Goal: Task Accomplishment & Management: Manage account settings

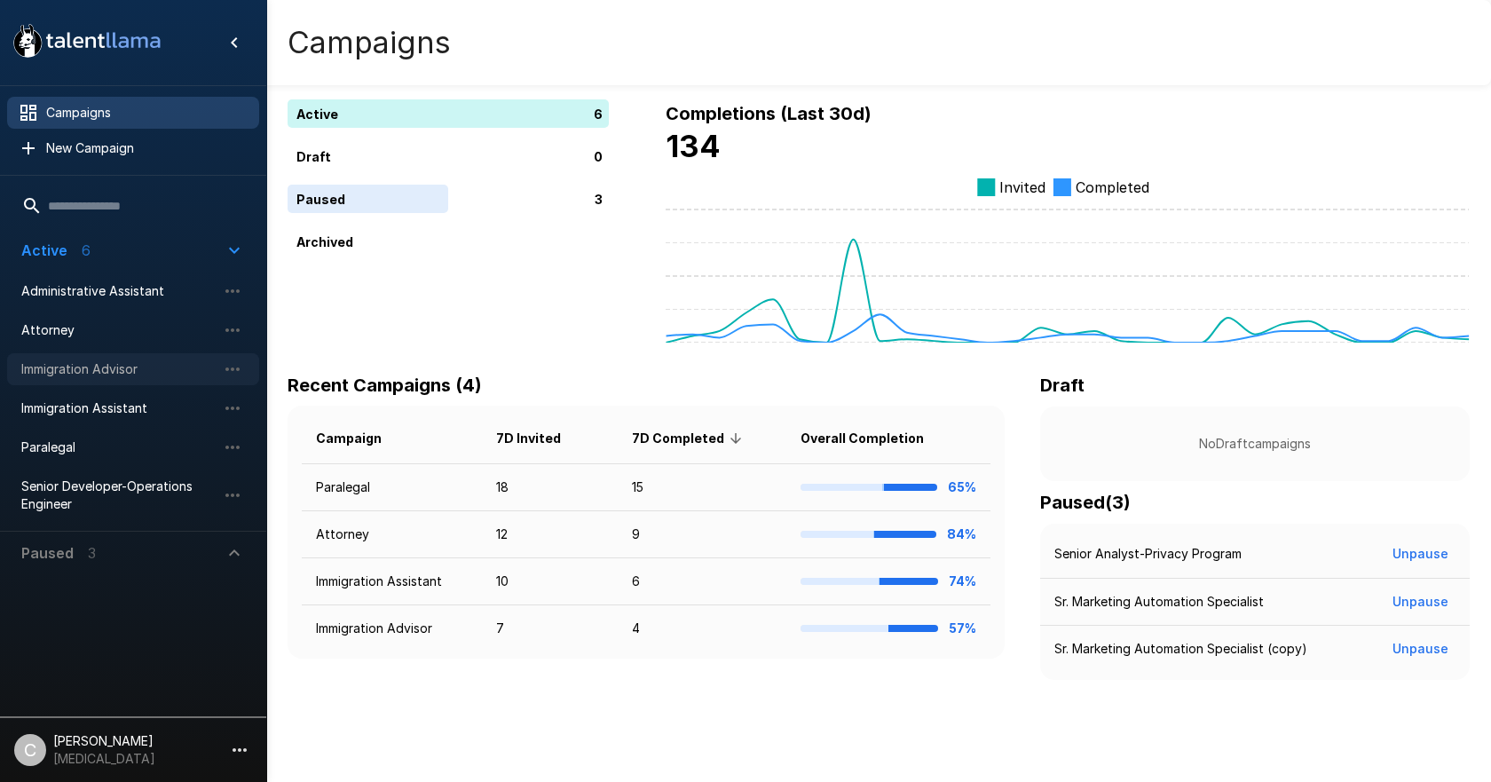
click at [122, 375] on span "Immigration Advisor" at bounding box center [118, 369] width 195 height 18
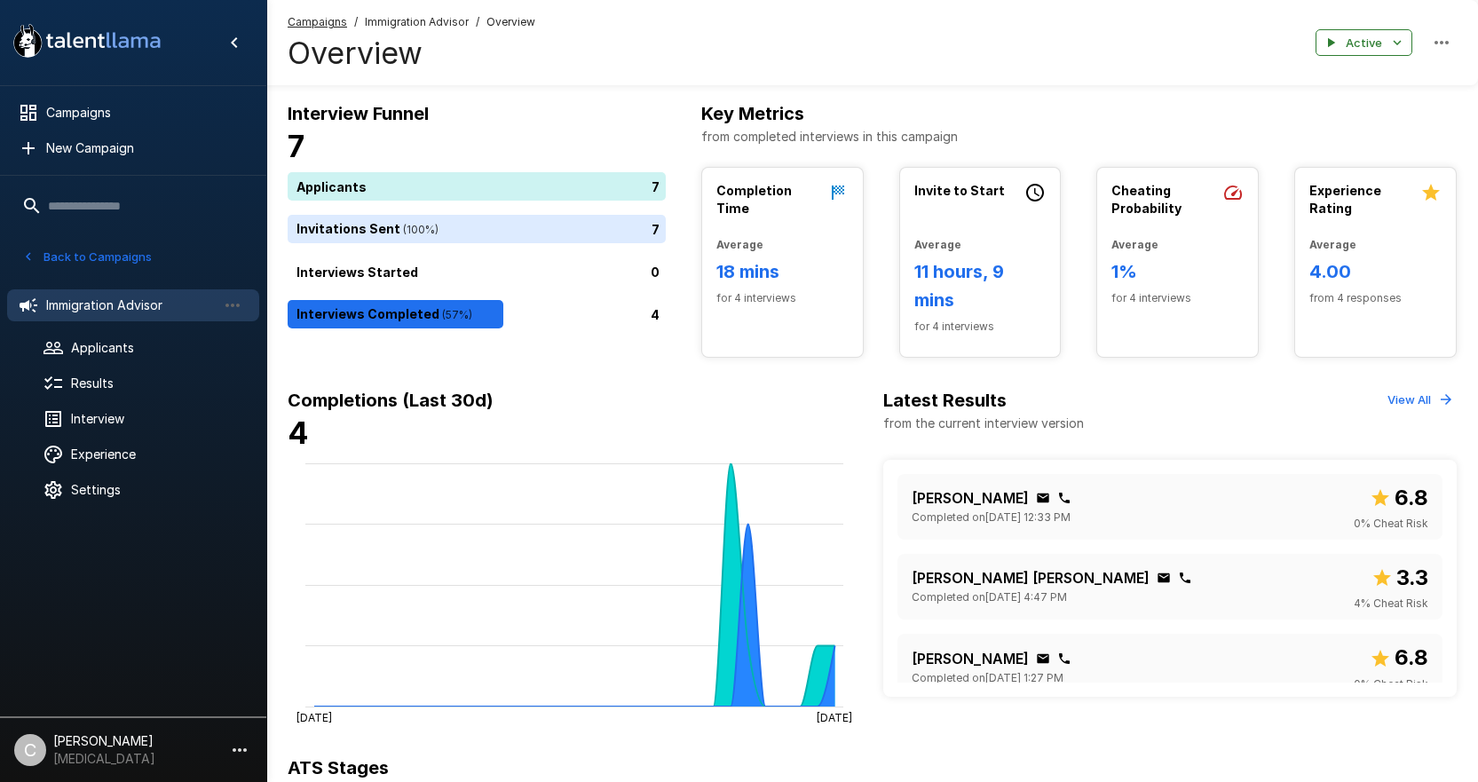
click at [1420, 393] on button "View All" at bounding box center [1420, 400] width 74 height 28
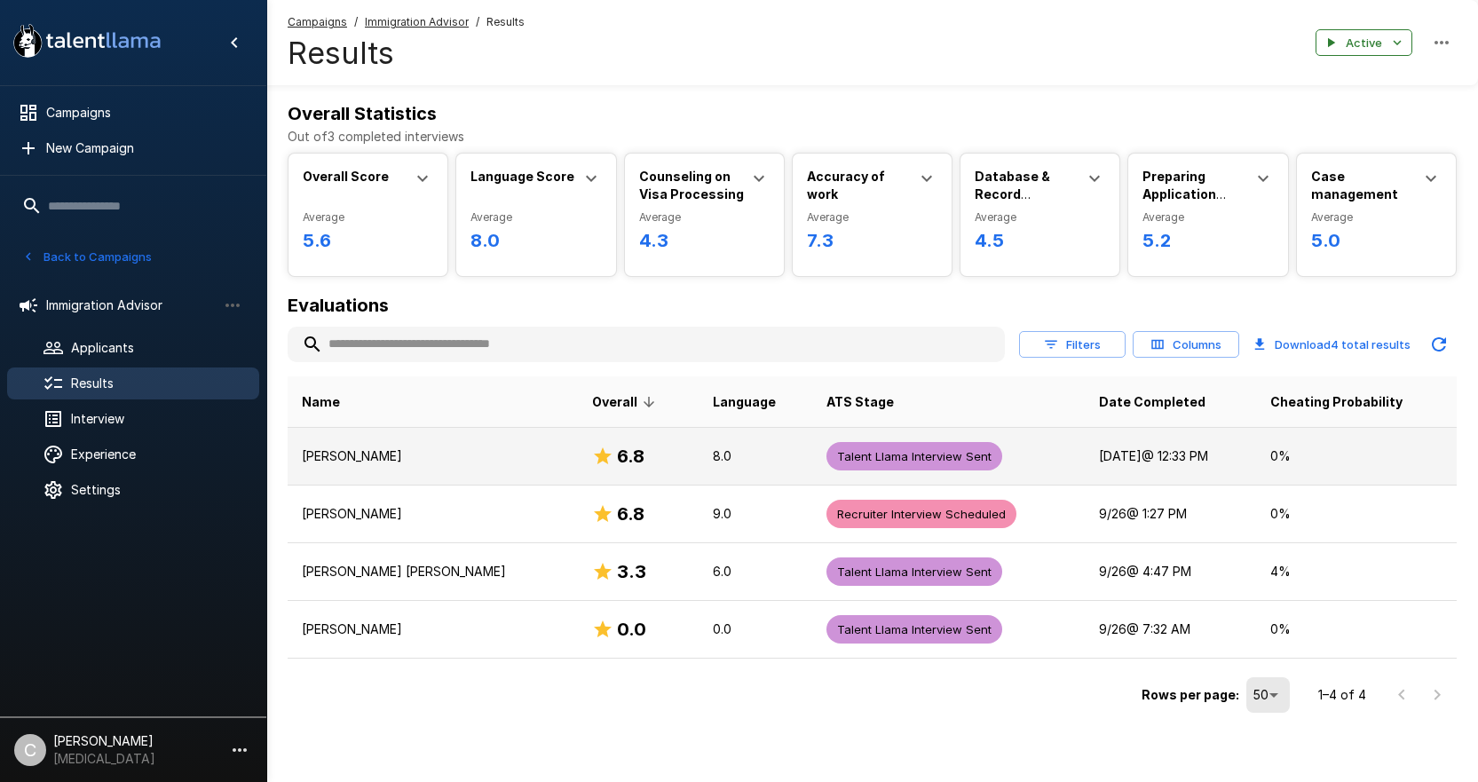
click at [408, 457] on p "[PERSON_NAME]" at bounding box center [433, 456] width 262 height 18
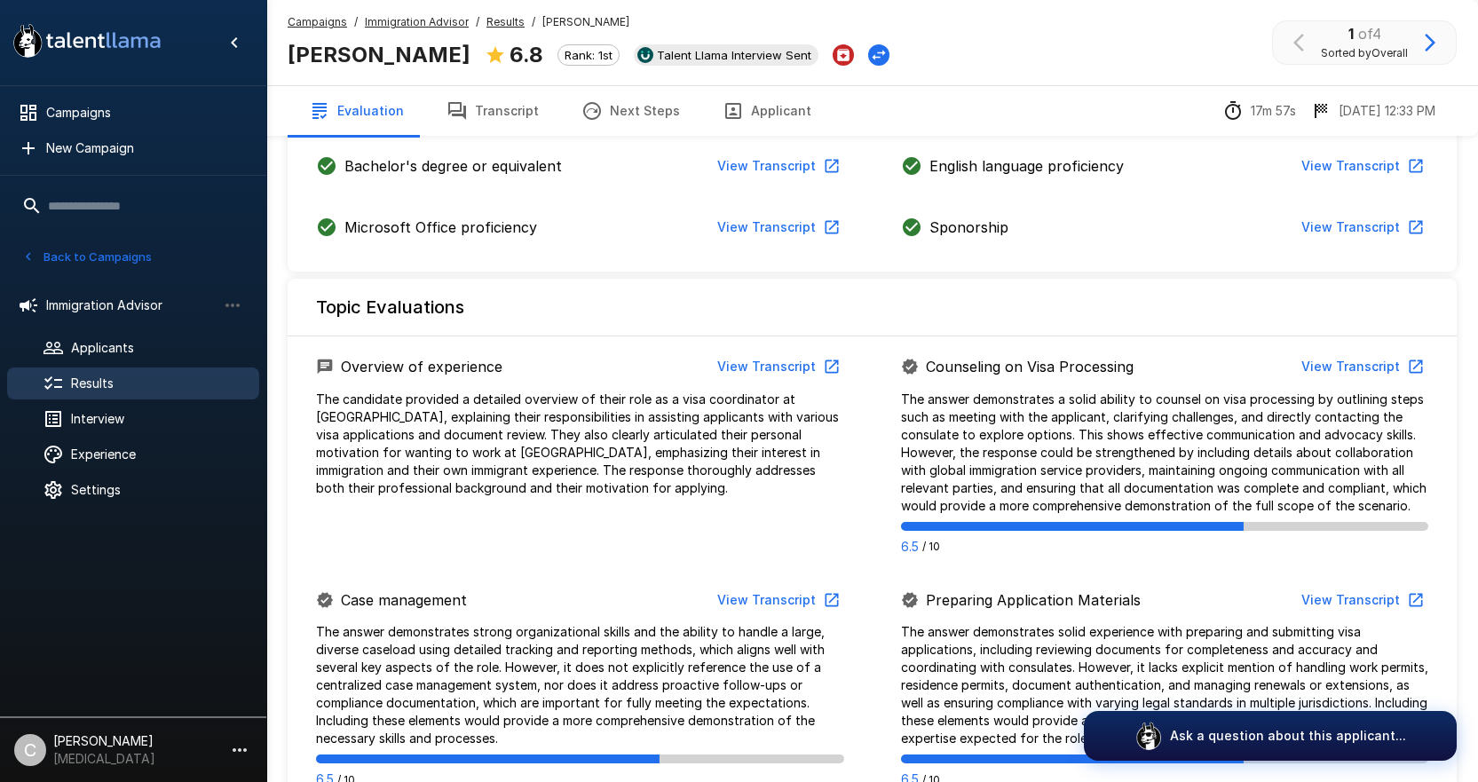
scroll to position [533, 0]
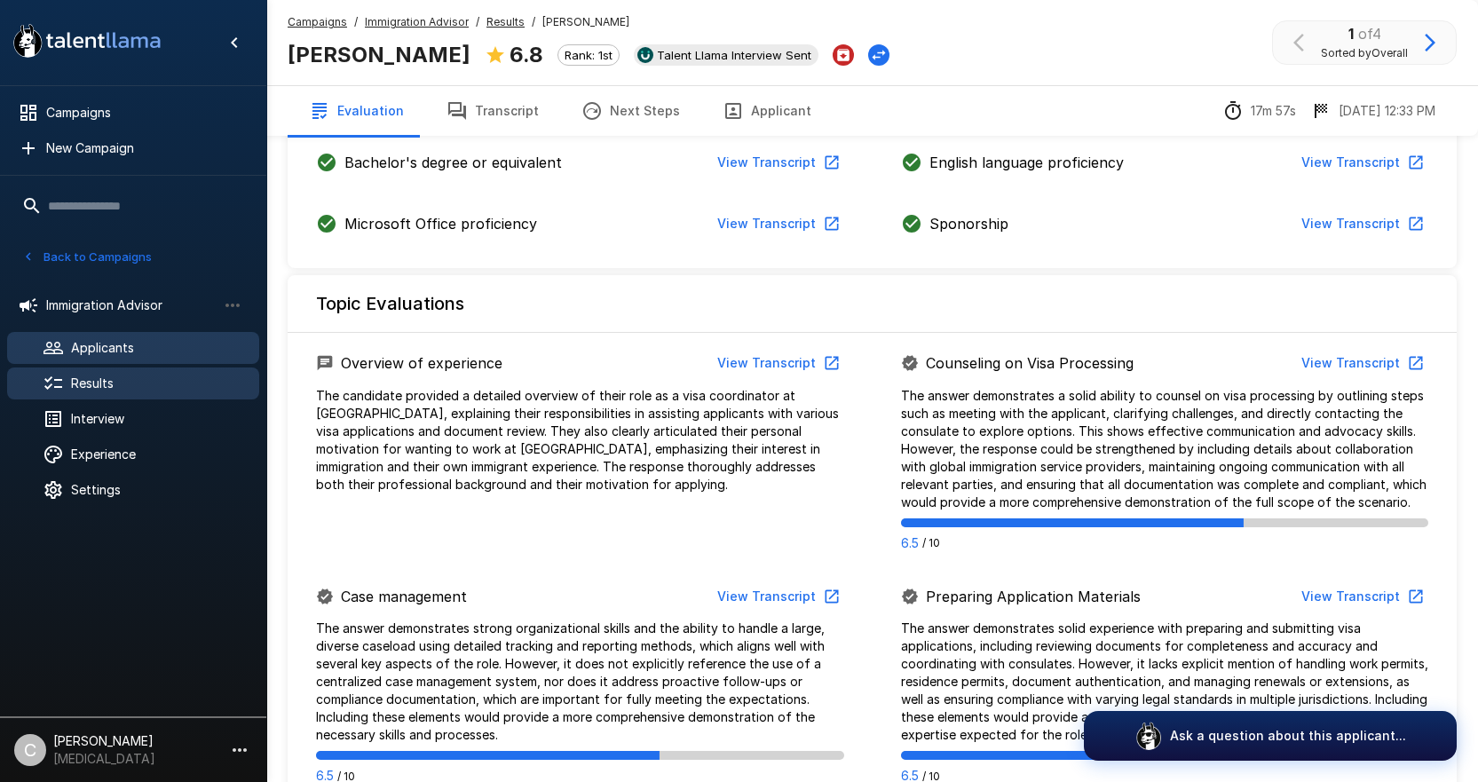
click at [146, 358] on div "Applicants" at bounding box center [133, 348] width 252 height 32
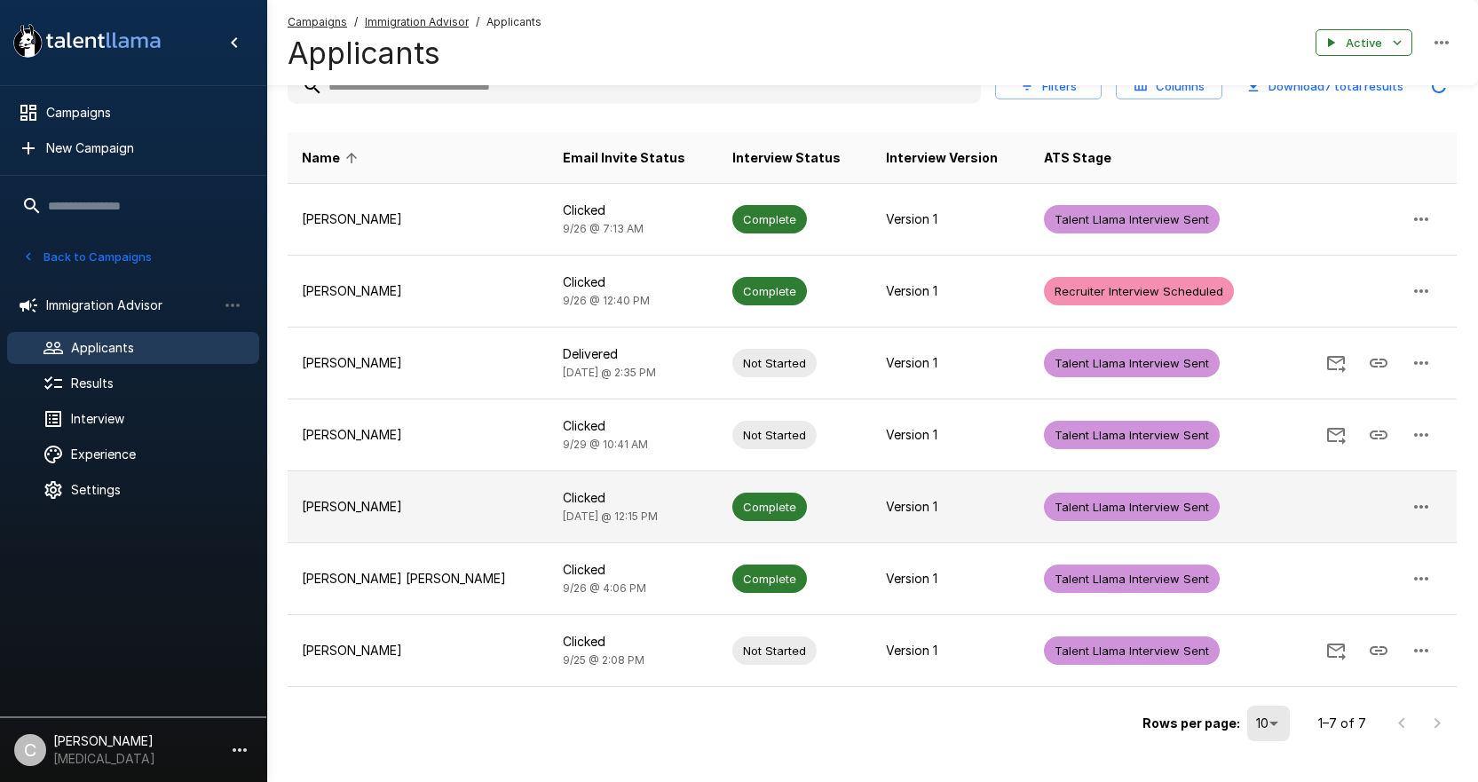
scroll to position [131, 0]
